Goal: Information Seeking & Learning: Learn about a topic

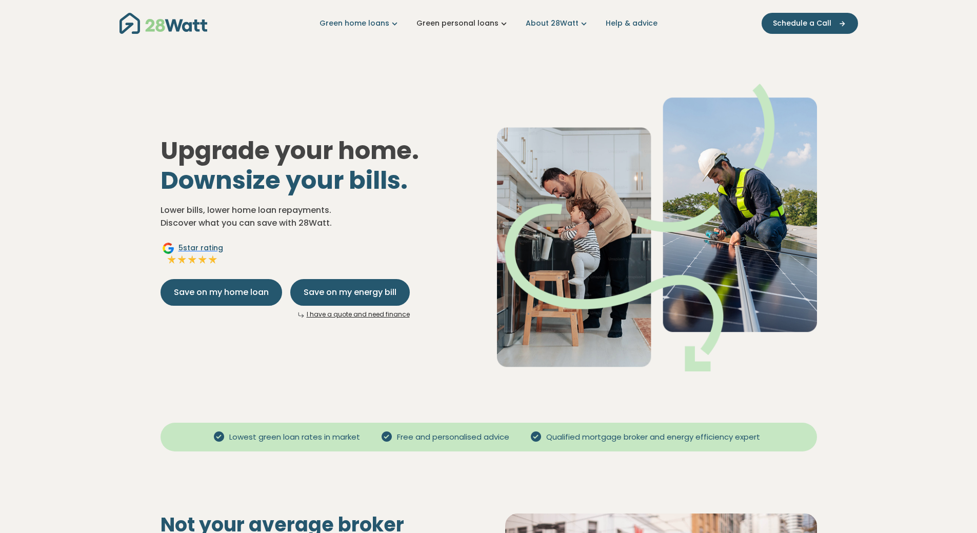
click at [481, 26] on link "Green personal loans" at bounding box center [462, 23] width 93 height 11
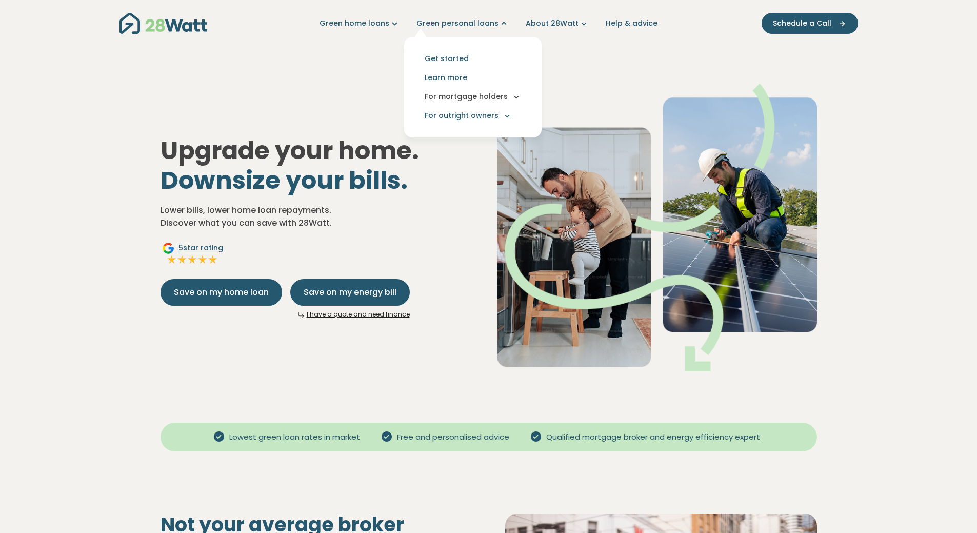
click at [502, 98] on button "For mortgage holders" at bounding box center [472, 96] width 121 height 19
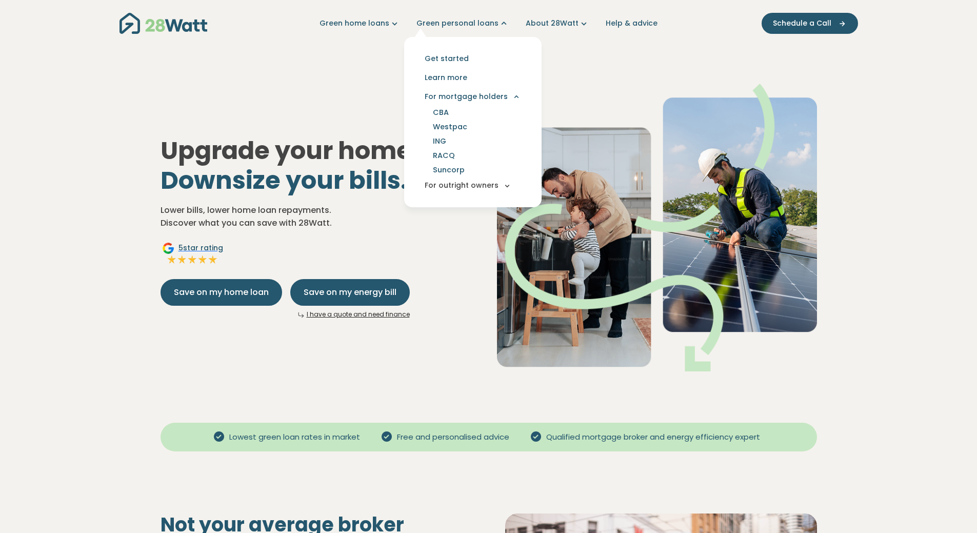
click at [464, 189] on button "For outright owners" at bounding box center [472, 185] width 121 height 19
click at [554, 26] on link "About 28Watt" at bounding box center [558, 23] width 64 height 11
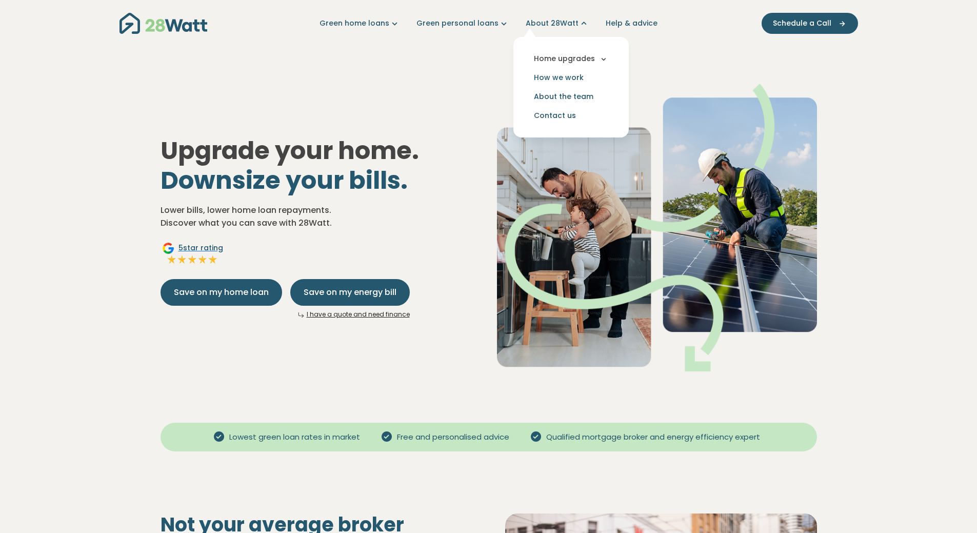
click at [587, 57] on button "Home upgrades" at bounding box center [570, 58] width 99 height 19
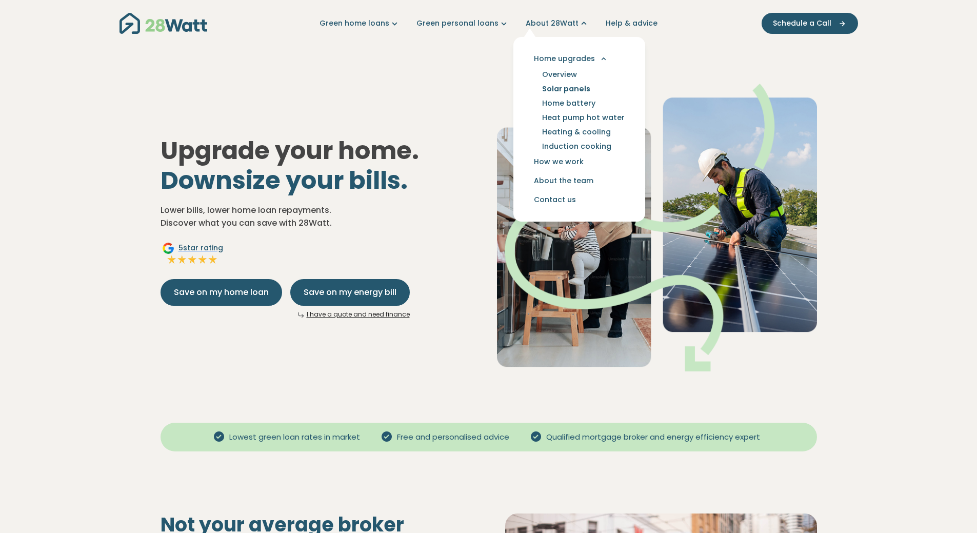
click at [557, 88] on link "Solar panels" at bounding box center [566, 89] width 73 height 14
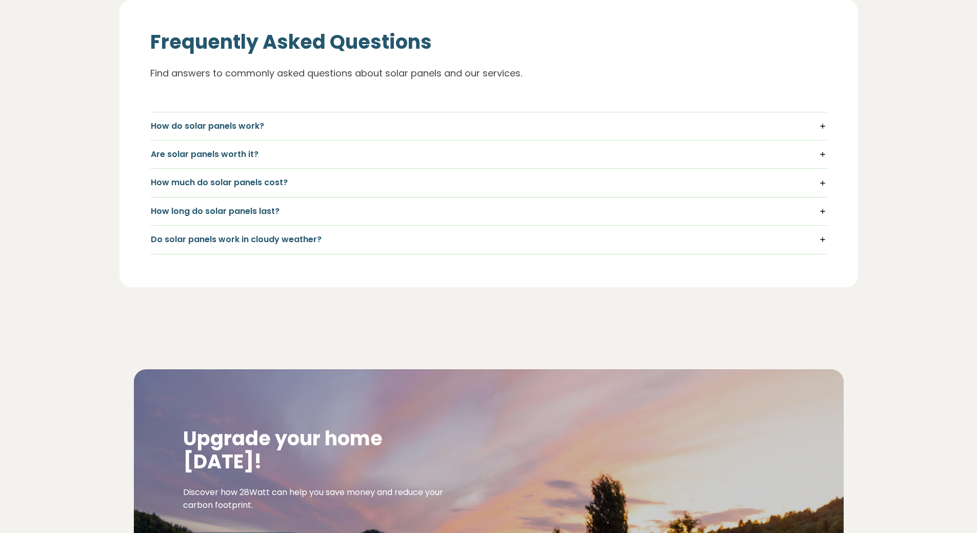
scroll to position [1231, 0]
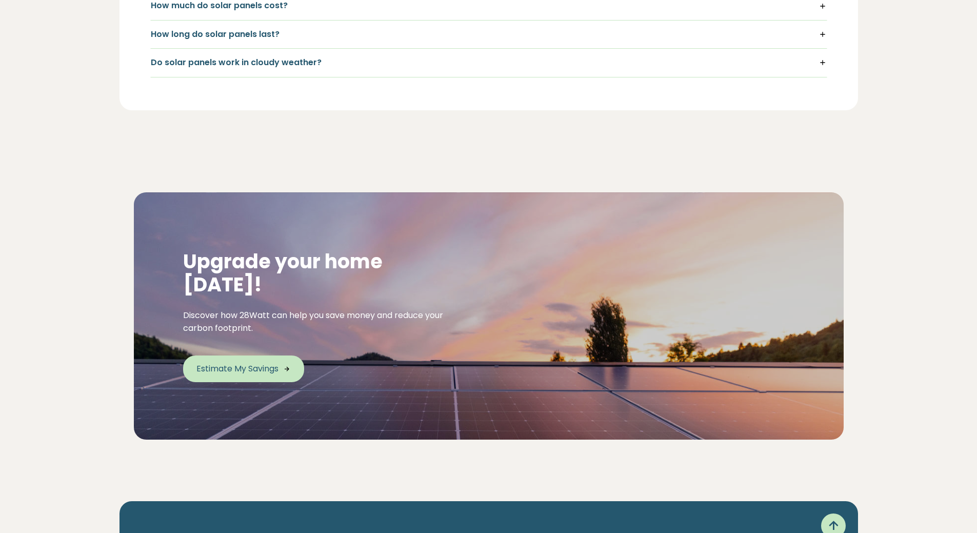
click at [252, 362] on span "Estimate My Savings" at bounding box center [237, 368] width 82 height 12
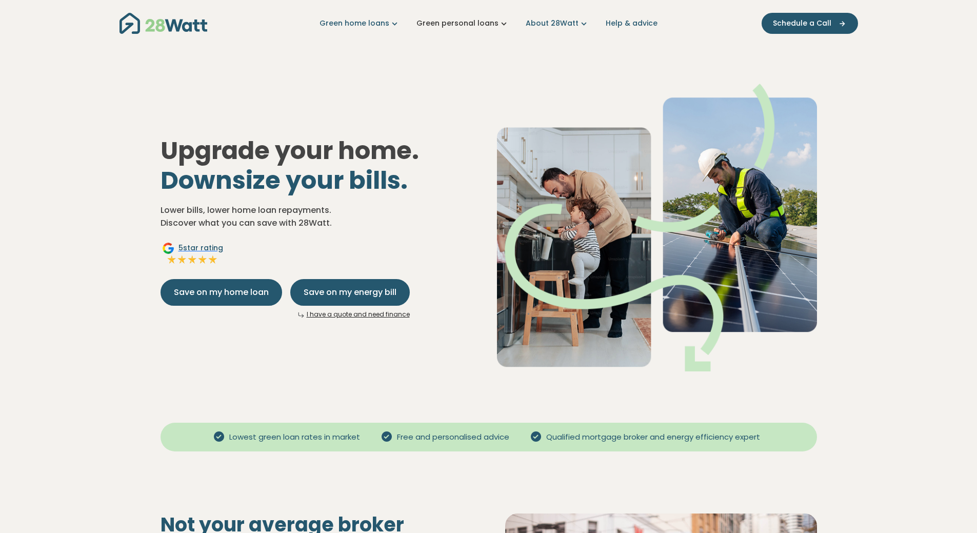
click at [481, 26] on link "Green personal loans" at bounding box center [462, 23] width 93 height 11
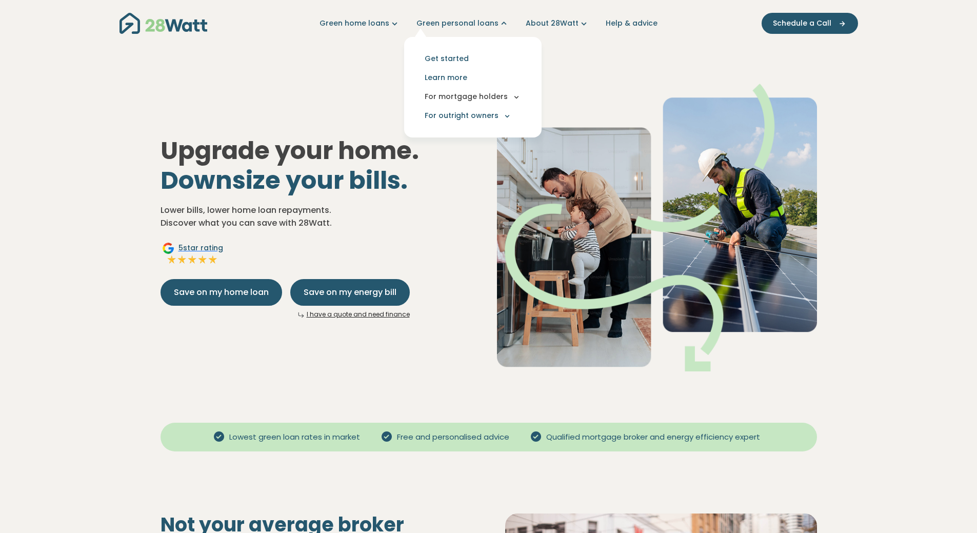
click at [481, 98] on button "For mortgage holders" at bounding box center [472, 96] width 121 height 19
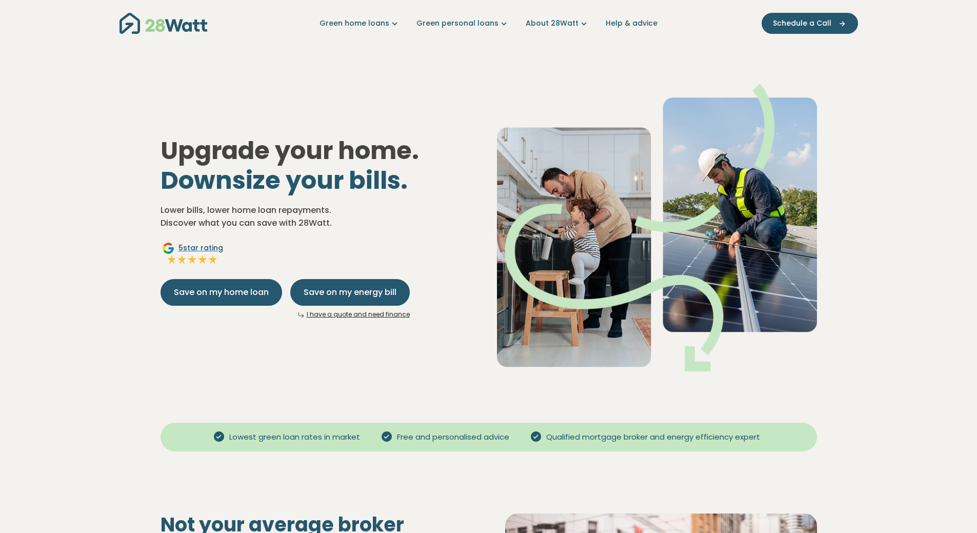
click at [558, 17] on nav "Green home loans Get started Learn more Use case Products Green personal loans …" at bounding box center [488, 23] width 738 height 26
click at [186, 29] on img "Main navigation" at bounding box center [163, 23] width 88 height 21
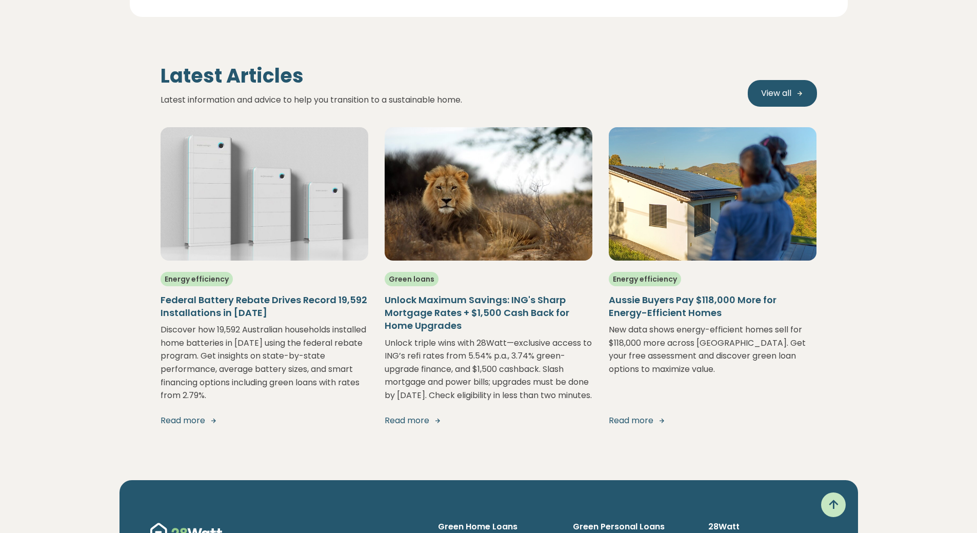
scroll to position [1959, 0]
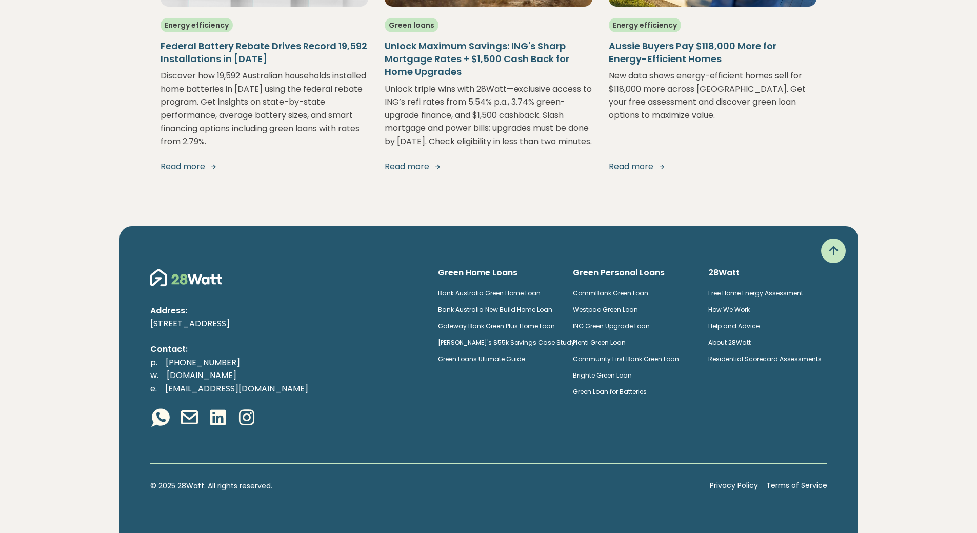
click at [677, 422] on div "Green Home Loans Bank Australia Green Home Loan Bank Australia New Build Home L…" at bounding box center [633, 348] width 406 height 163
